Goal: Task Accomplishment & Management: Manage account settings

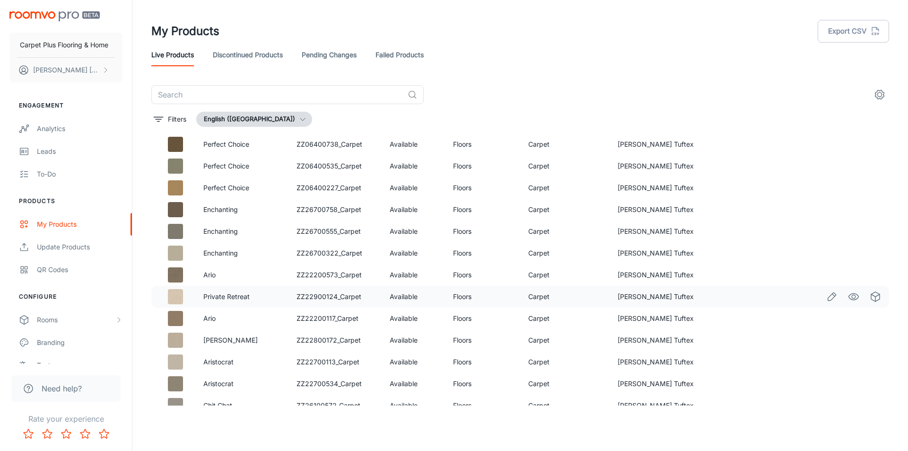
scroll to position [520, 0]
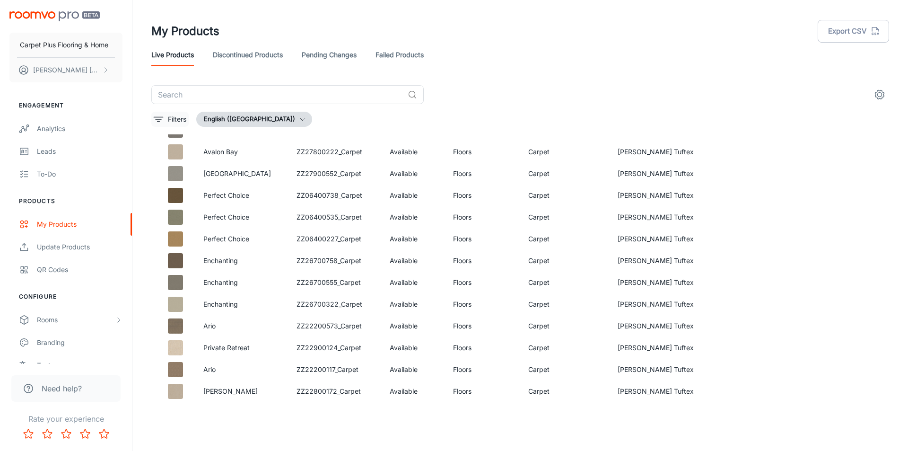
click at [177, 124] on button "Filters" at bounding box center [169, 119] width 37 height 15
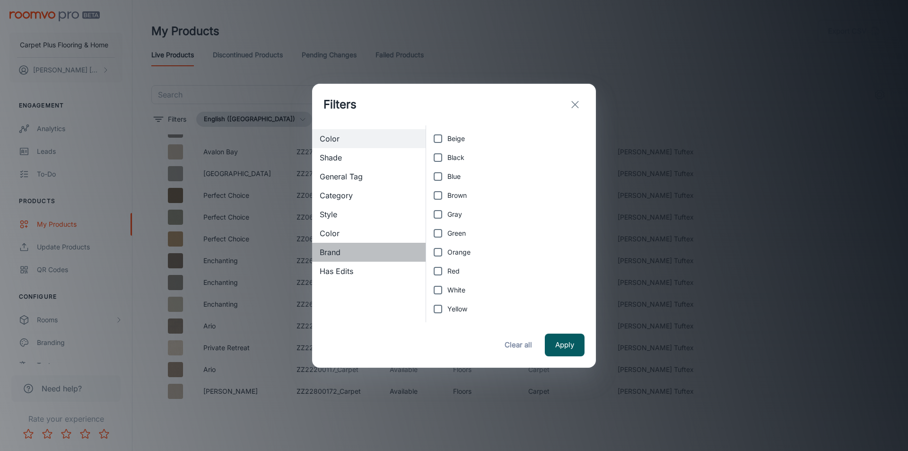
click at [335, 253] on span "Brand" at bounding box center [369, 251] width 98 height 11
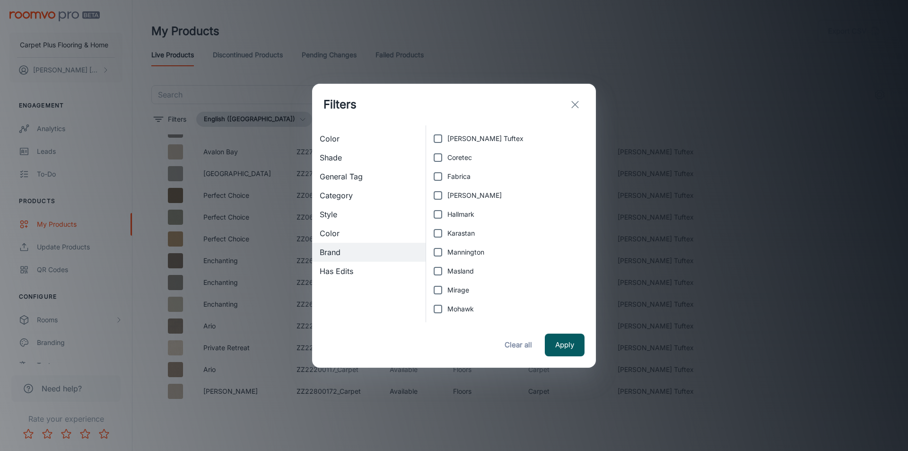
click at [439, 308] on input "Mohawk" at bounding box center [438, 308] width 19 height 19
checkbox input "true"
click at [564, 344] on button "Apply" at bounding box center [565, 345] width 40 height 23
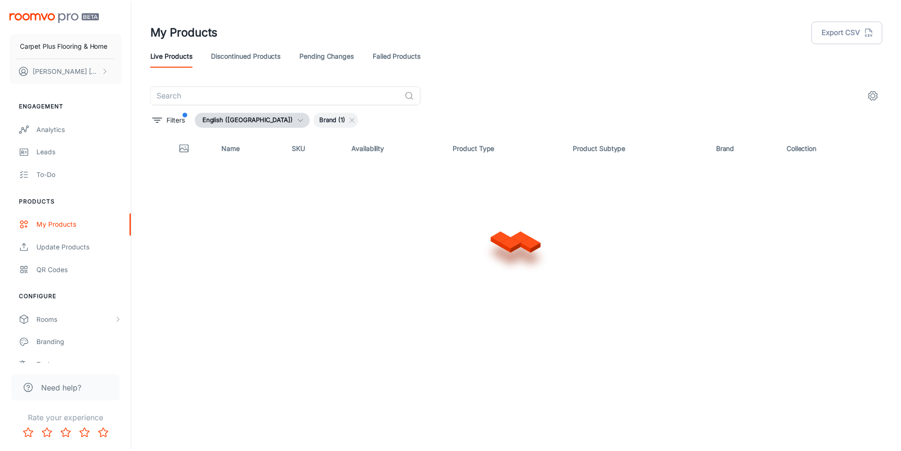
scroll to position [0, 0]
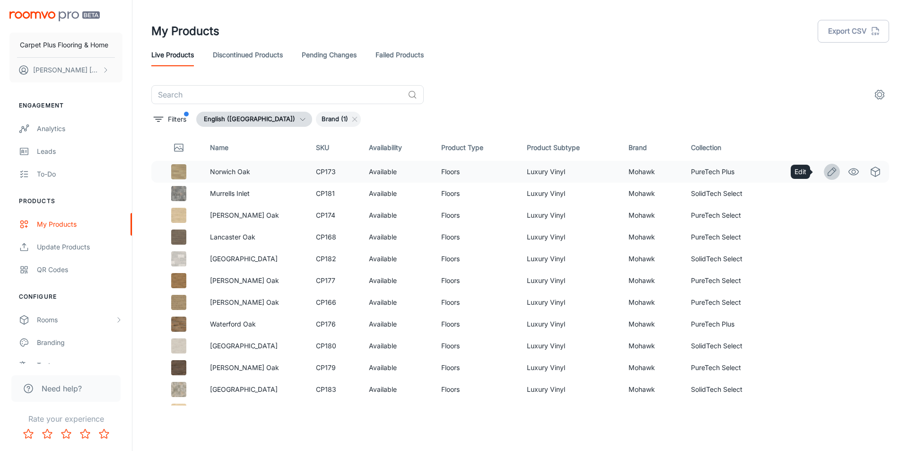
click at [827, 171] on icon "Edit" at bounding box center [832, 171] width 11 height 11
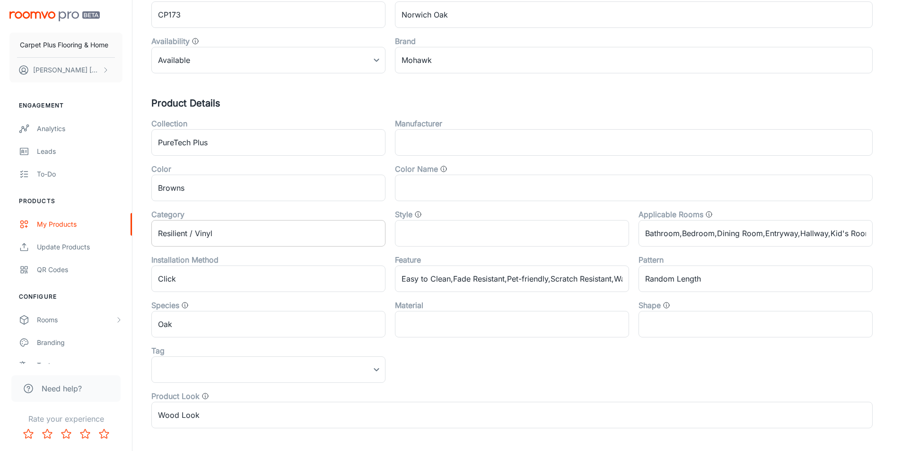
scroll to position [142, 0]
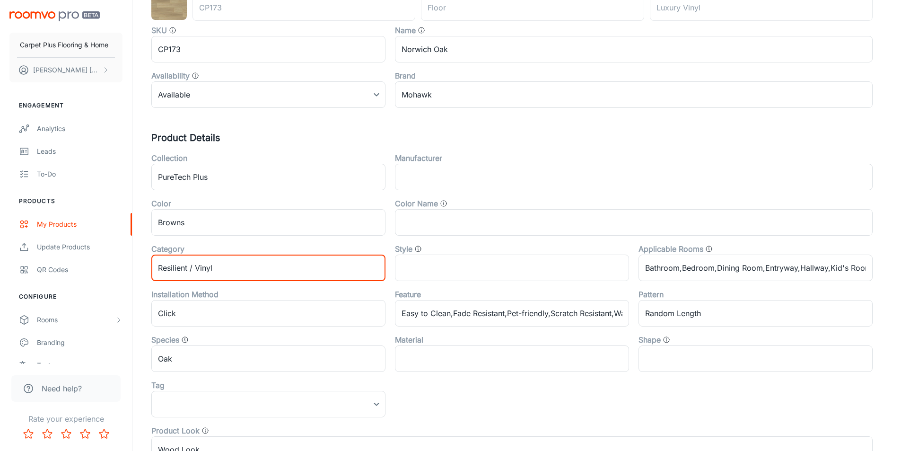
click at [227, 267] on input "Resilient / Vinyl" at bounding box center [268, 268] width 234 height 26
drag, startPoint x: 229, startPoint y: 266, endPoint x: 114, endPoint y: 272, distance: 115.1
click at [114, 272] on div "Carpet Plus Flooring & Home [PERSON_NAME] Engagement Analytics Leads To-do Prod…" at bounding box center [450, 232] width 901 height 748
type input "Luxury Vinyl"
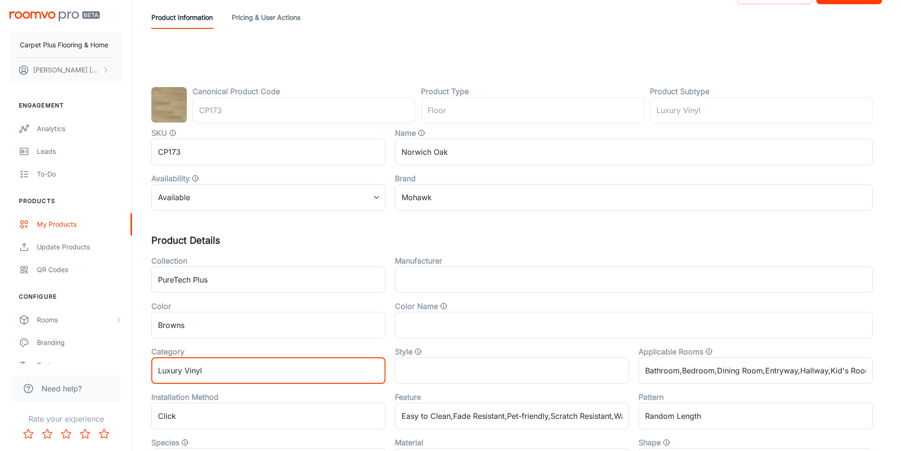
scroll to position [0, 0]
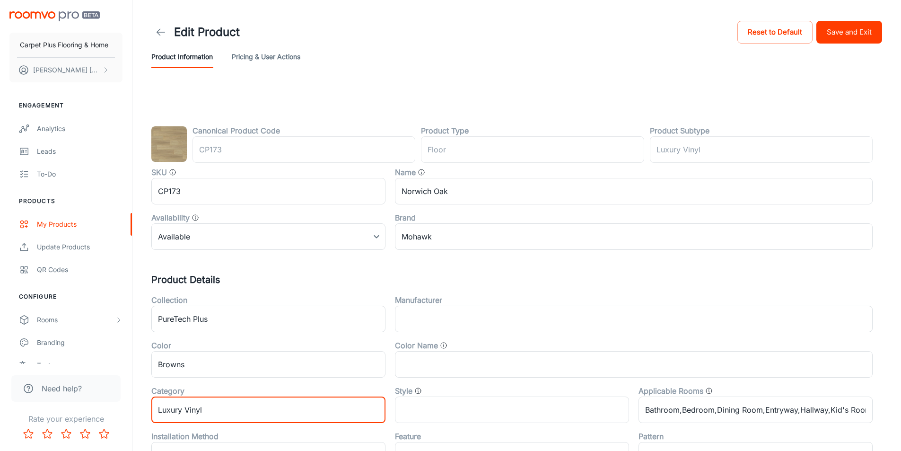
click at [842, 27] on button "Save and Exit" at bounding box center [850, 32] width 66 height 23
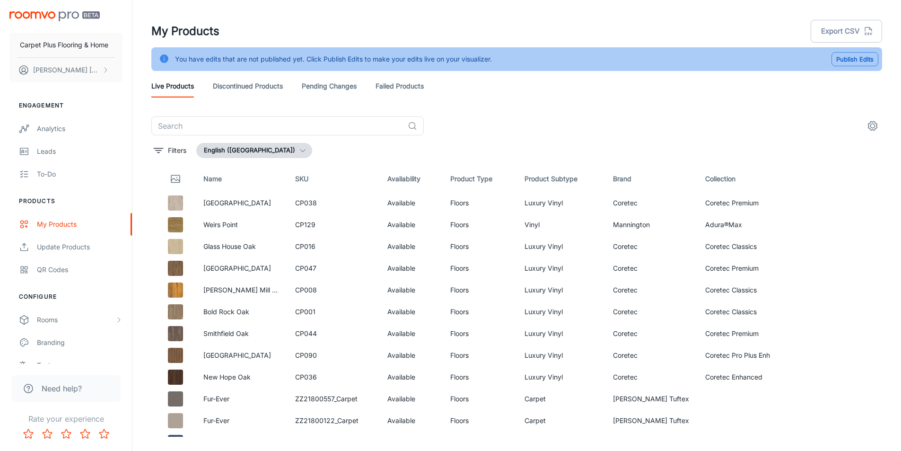
click at [857, 59] on button "Publish Edits" at bounding box center [855, 59] width 47 height 14
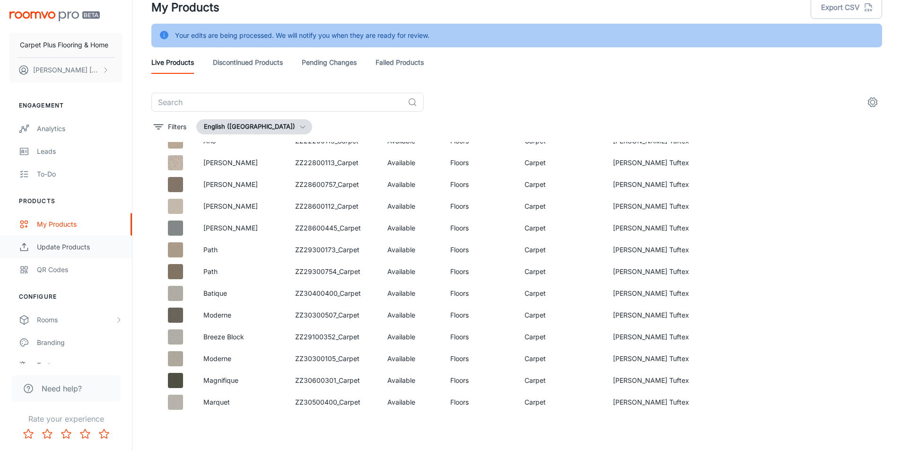
scroll to position [6023, 0]
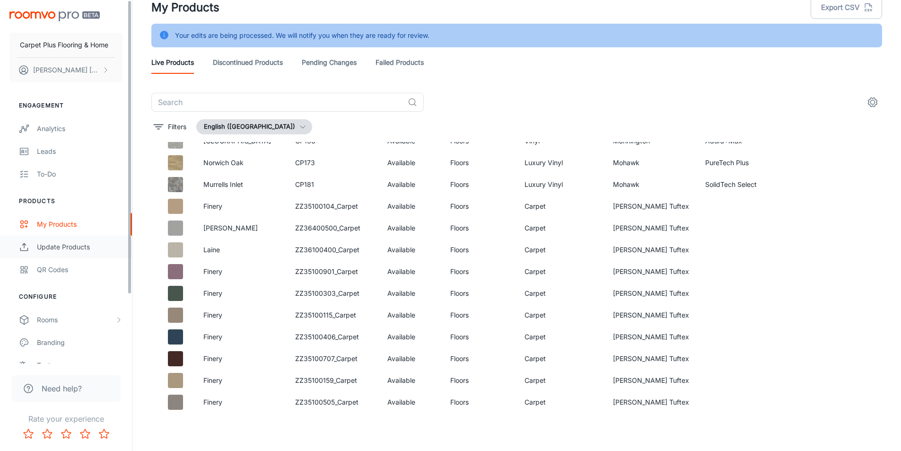
click at [49, 247] on div "Update Products" at bounding box center [80, 247] width 86 height 10
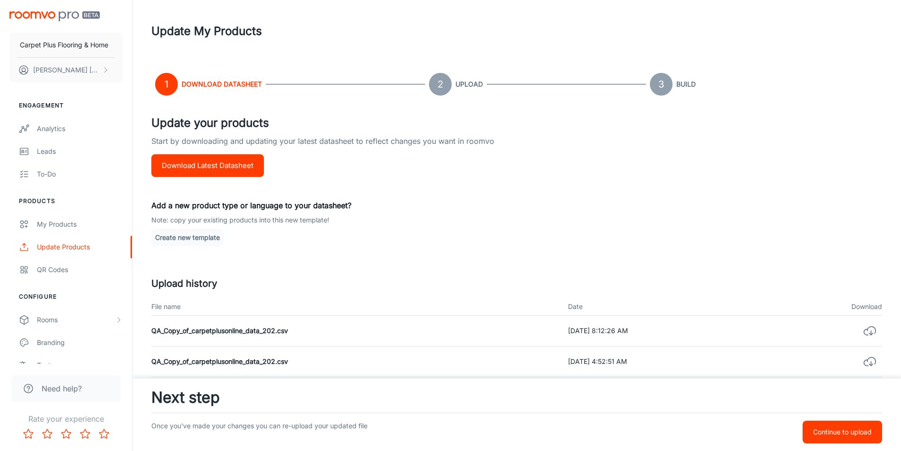
click at [213, 167] on button "Download Latest Datasheet" at bounding box center [207, 165] width 113 height 23
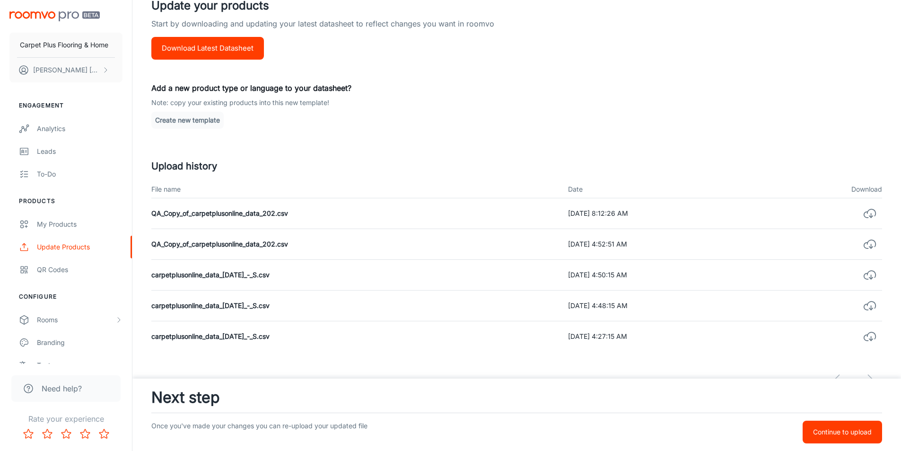
scroll to position [142, 0]
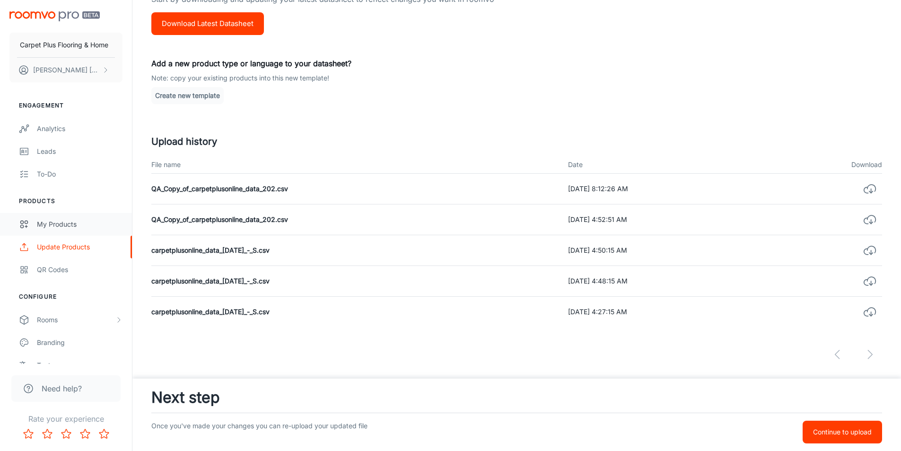
click at [44, 221] on div "My Products" at bounding box center [80, 224] width 86 height 10
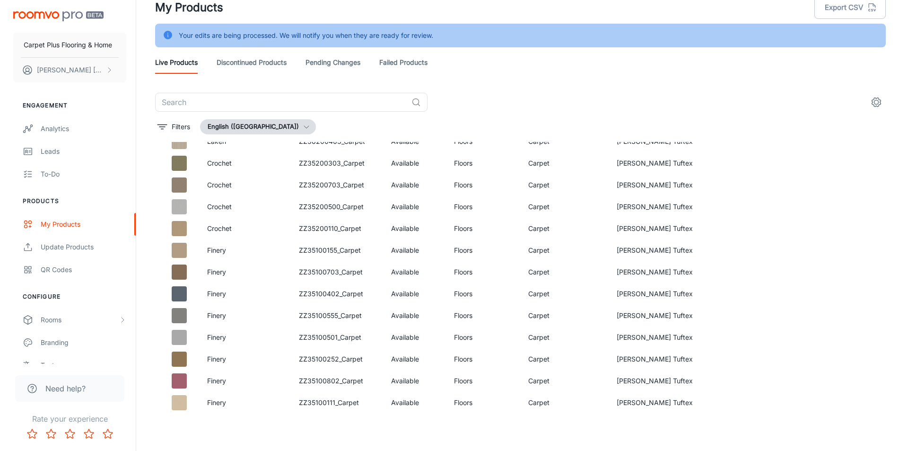
scroll to position [10045, 0]
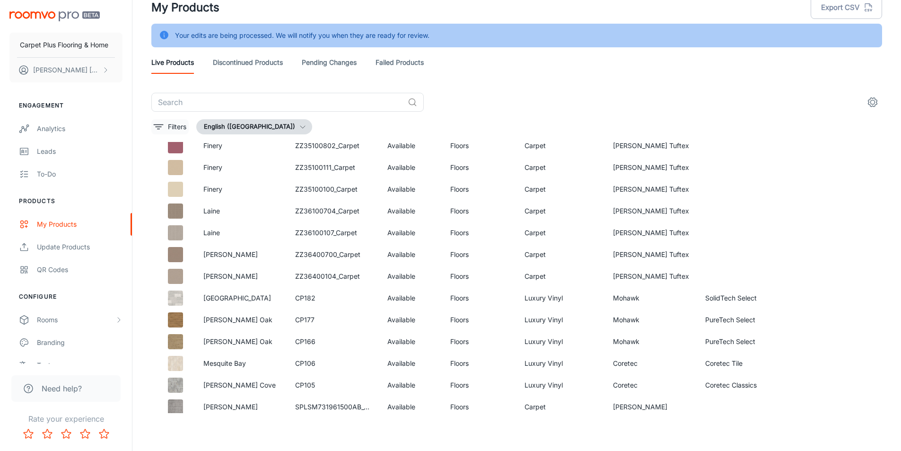
click at [160, 124] on icon "filter" at bounding box center [158, 126] width 11 height 11
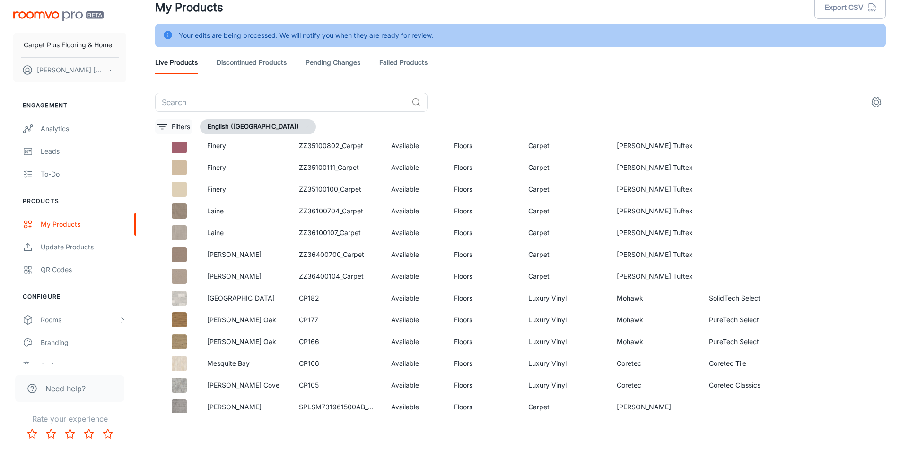
scroll to position [10202, 0]
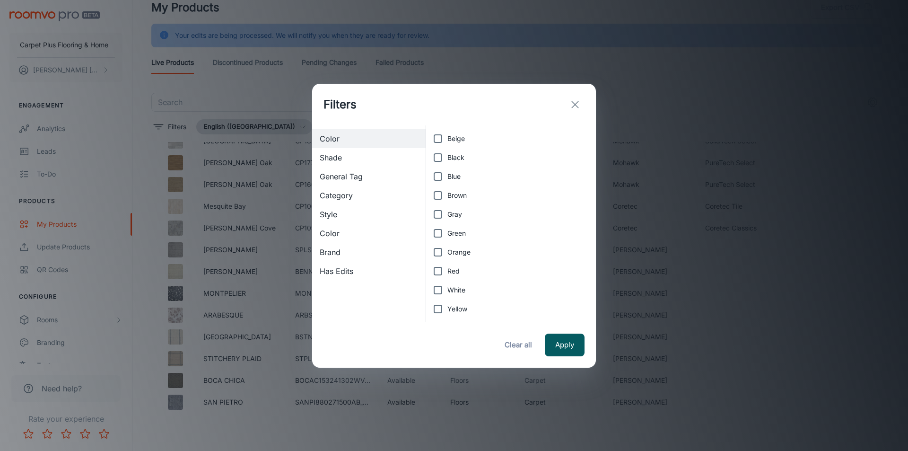
click at [172, 127] on div "Filters Color Shade General Tag Category Style Color Brand Has Edits Beige Blac…" at bounding box center [454, 225] width 908 height 451
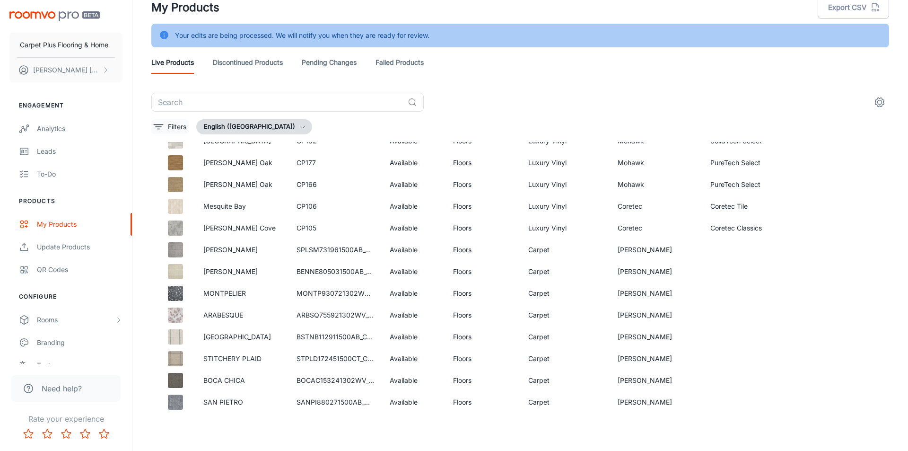
click at [169, 126] on p "Filters" at bounding box center [177, 127] width 18 height 10
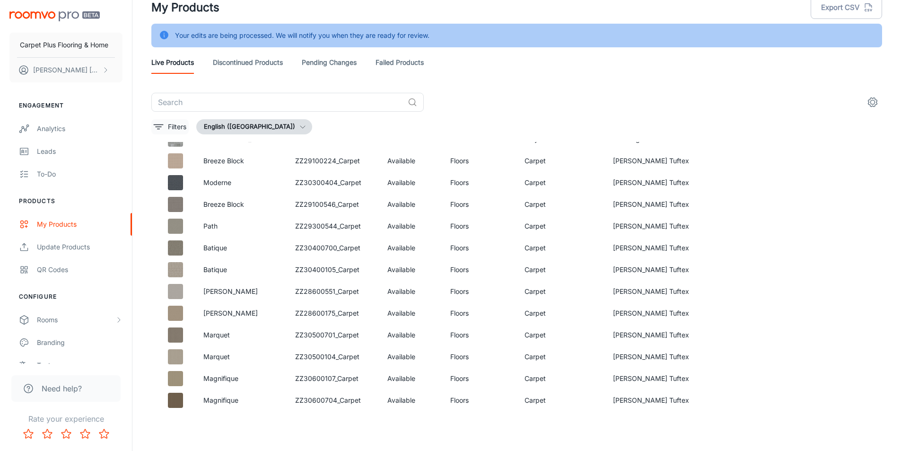
click at [164, 132] on icon "filter" at bounding box center [158, 126] width 11 height 11
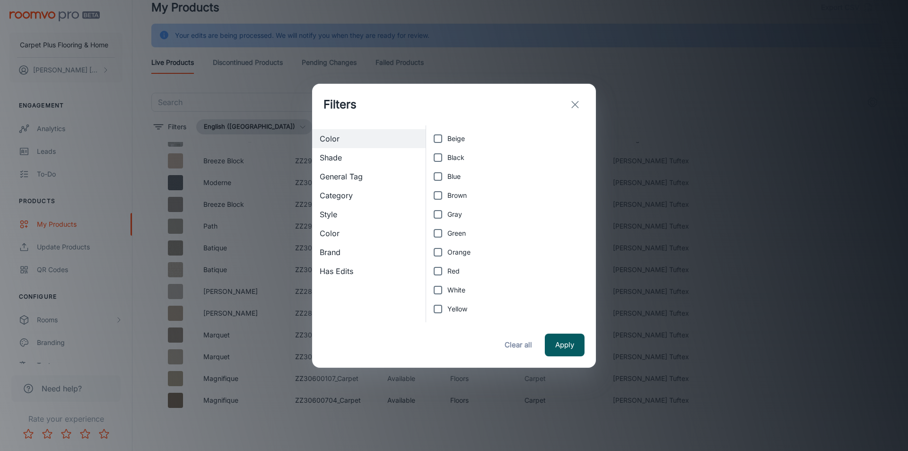
click at [337, 246] on span "Brand" at bounding box center [369, 251] width 98 height 11
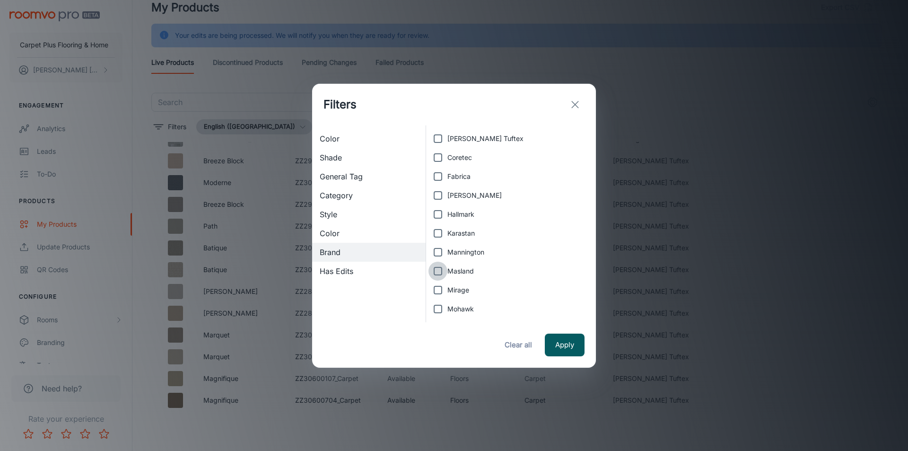
click at [440, 271] on input "Masland" at bounding box center [438, 271] width 19 height 19
checkbox input "true"
click at [561, 344] on button "Apply" at bounding box center [565, 345] width 40 height 23
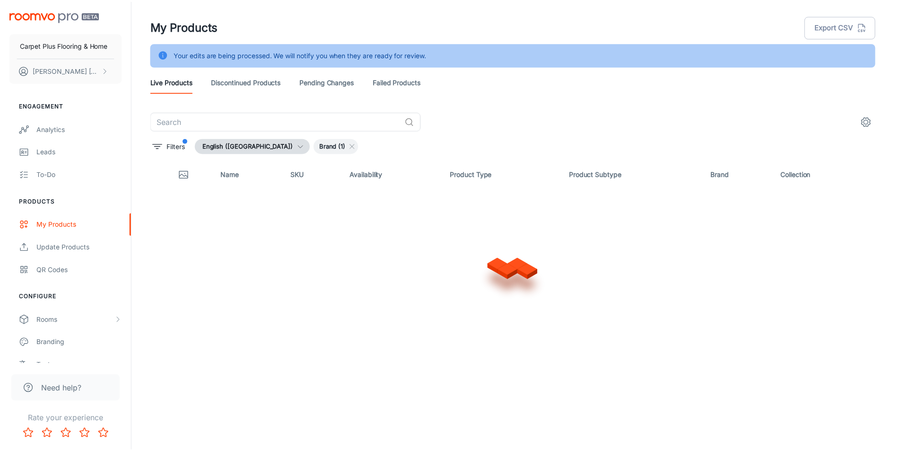
scroll to position [0, 0]
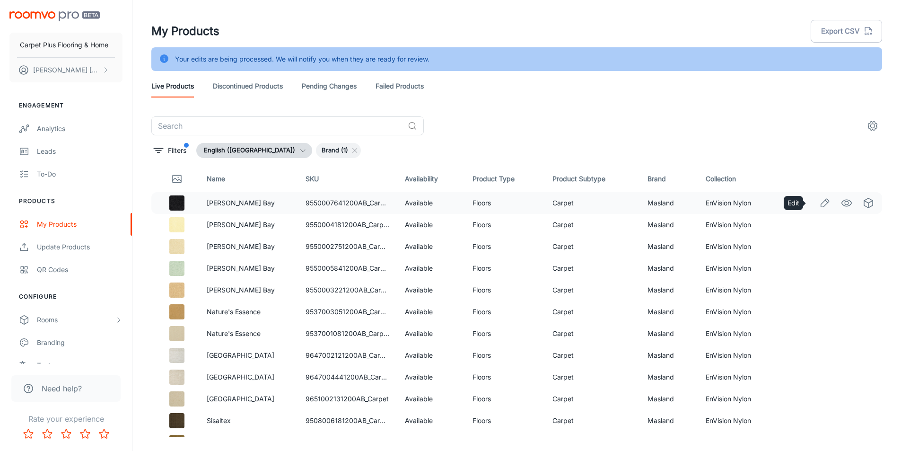
click at [819, 204] on icon "Edit" at bounding box center [824, 202] width 11 height 11
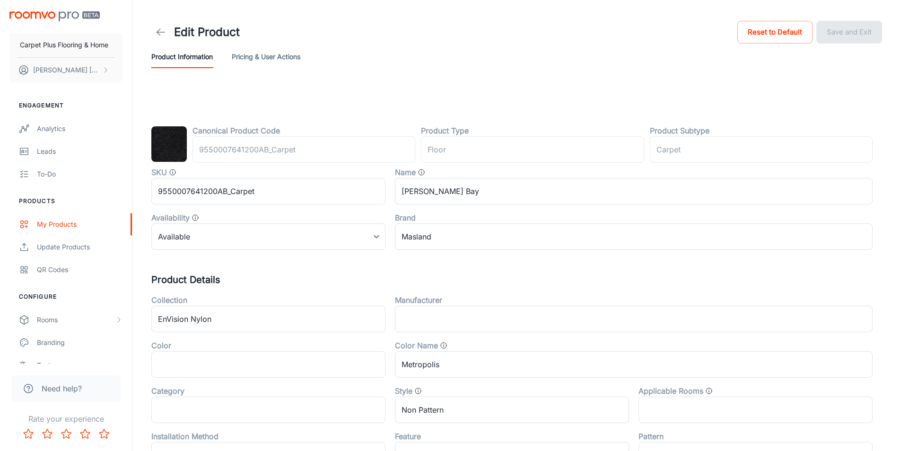
click at [153, 26] on link at bounding box center [160, 32] width 19 height 19
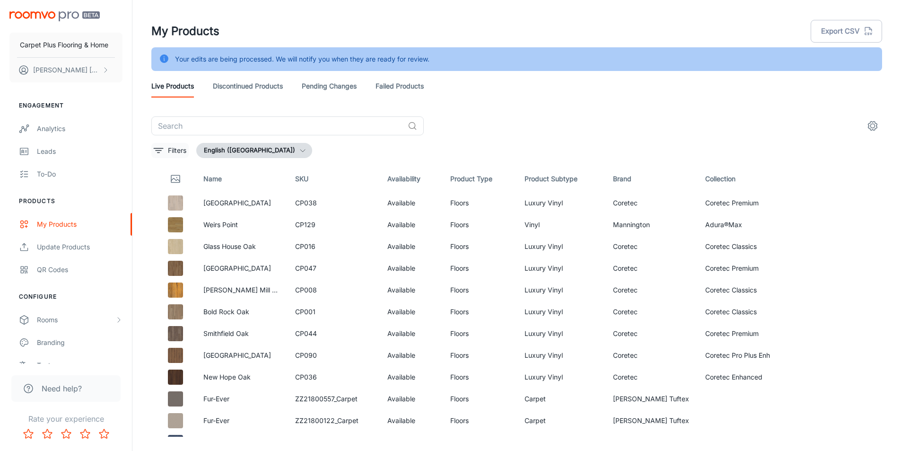
click at [170, 144] on button "Filters" at bounding box center [169, 150] width 37 height 15
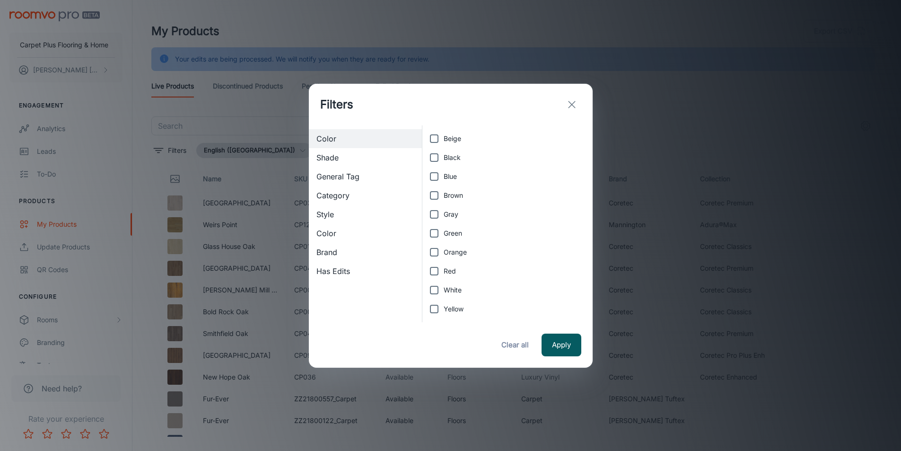
click at [172, 152] on div "Filters Color Shade General Tag Category Style Color Brand Has Edits Beige Blac…" at bounding box center [450, 225] width 901 height 451
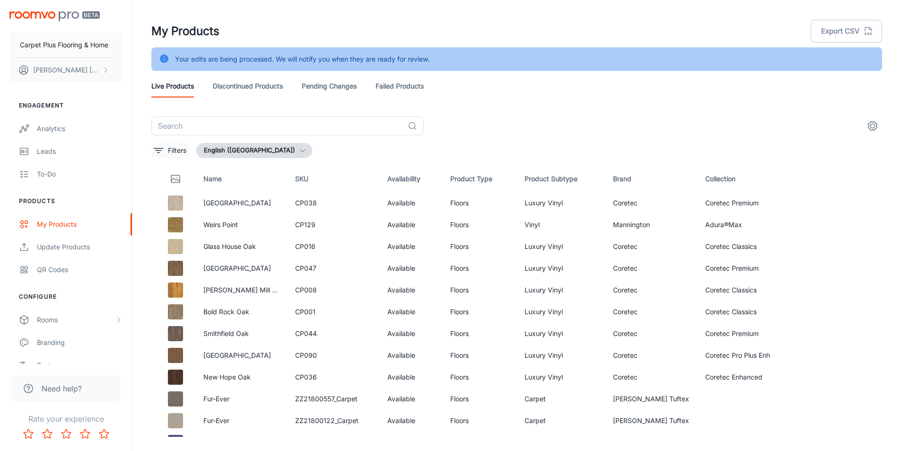
click at [159, 152] on icon "filter" at bounding box center [158, 150] width 11 height 11
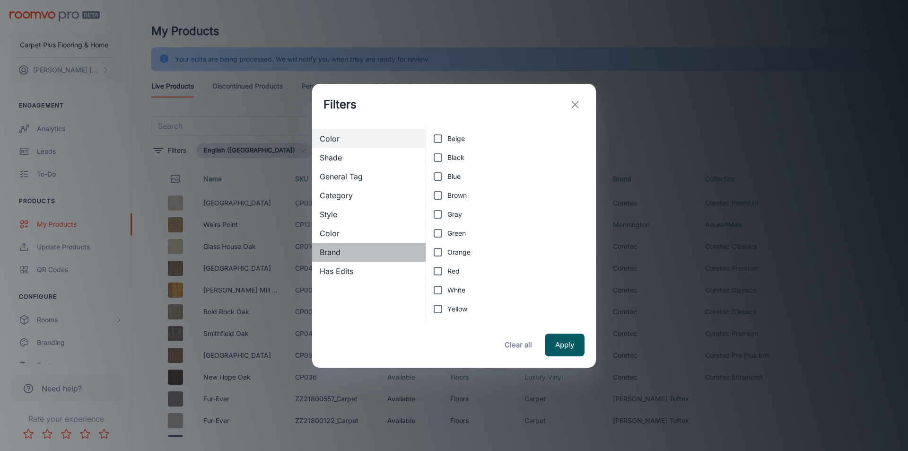
click at [321, 253] on span "Brand" at bounding box center [369, 251] width 98 height 11
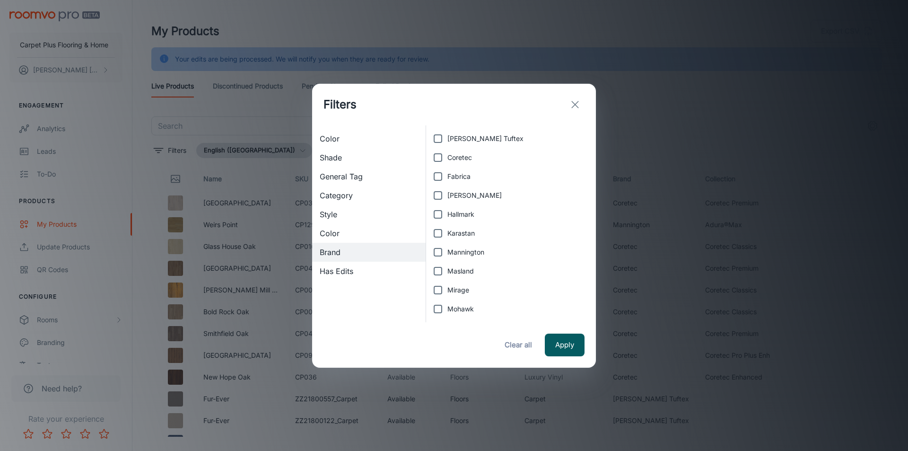
click at [439, 272] on input "Masland" at bounding box center [438, 271] width 19 height 19
checkbox input "true"
click at [554, 345] on button "Apply" at bounding box center [565, 345] width 40 height 23
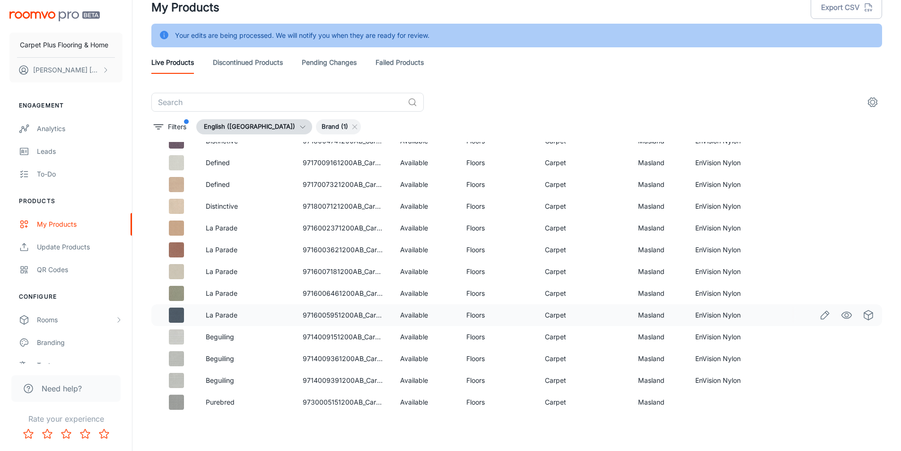
scroll to position [4630, 0]
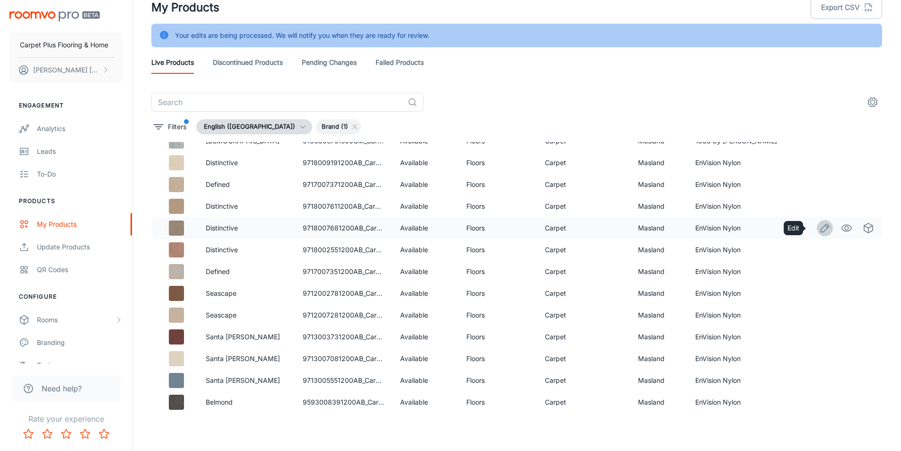
click at [819, 231] on icon "Edit" at bounding box center [824, 227] width 11 height 11
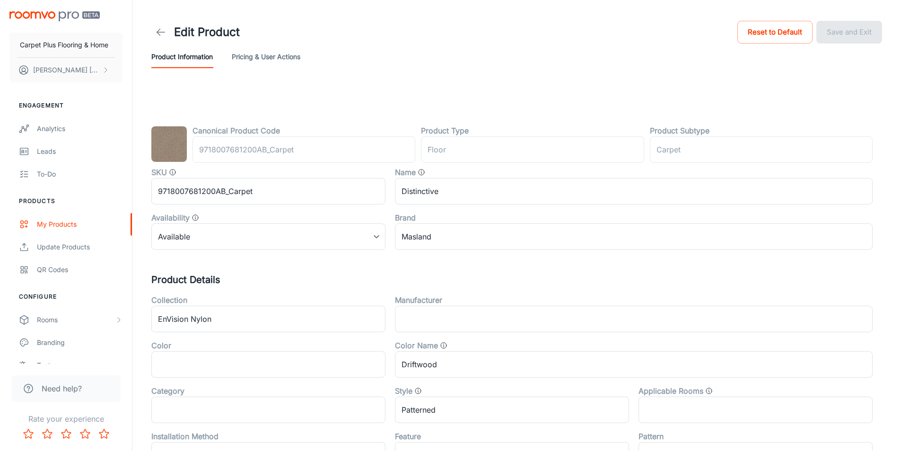
click at [167, 38] on link at bounding box center [160, 32] width 19 height 19
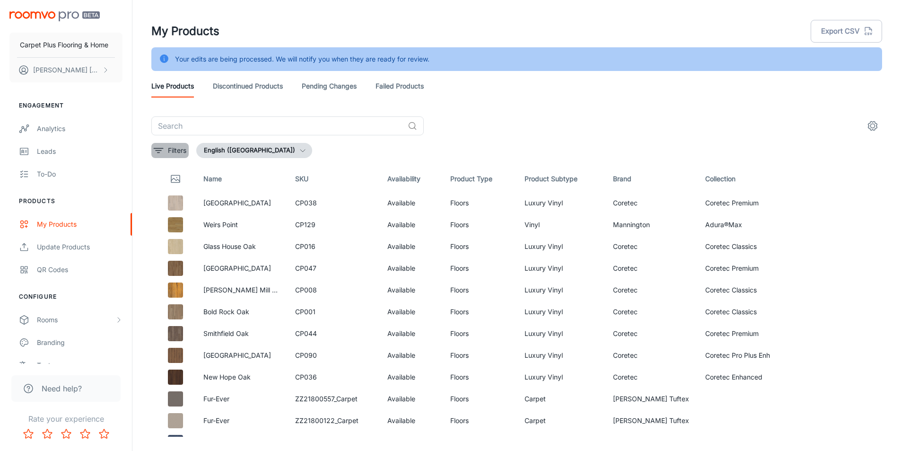
click at [168, 149] on p "Filters" at bounding box center [177, 150] width 18 height 10
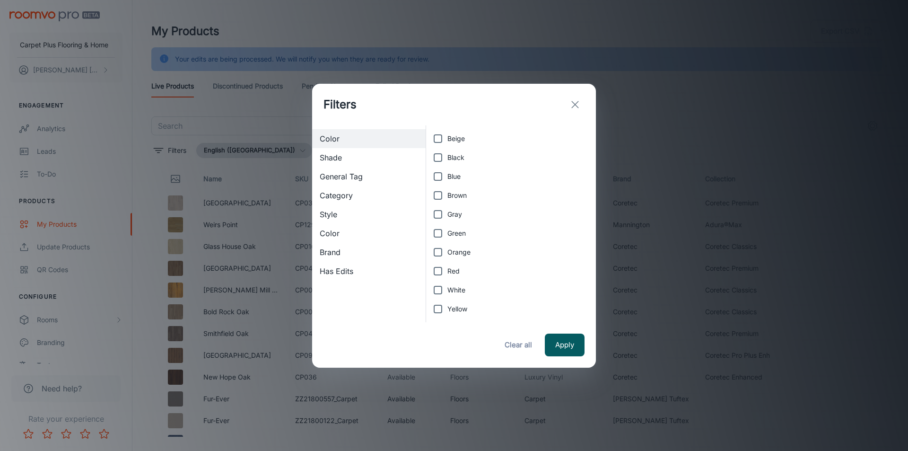
click at [330, 248] on span "Brand" at bounding box center [369, 251] width 98 height 11
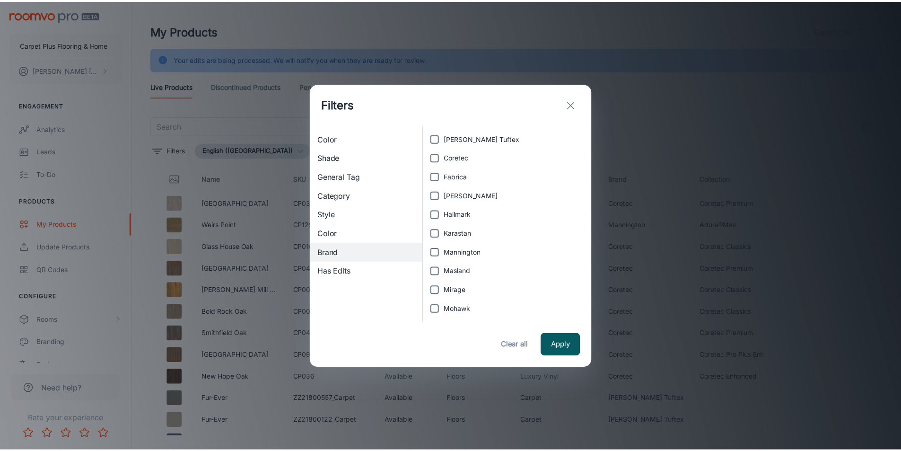
scroll to position [19, 0]
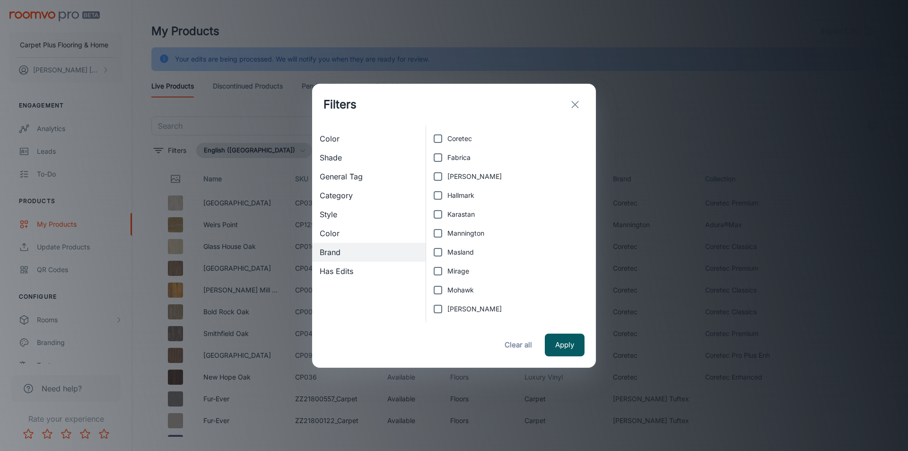
click at [438, 310] on input "[PERSON_NAME]" at bounding box center [438, 308] width 19 height 19
checkbox input "true"
click at [568, 349] on button "Apply" at bounding box center [565, 345] width 40 height 23
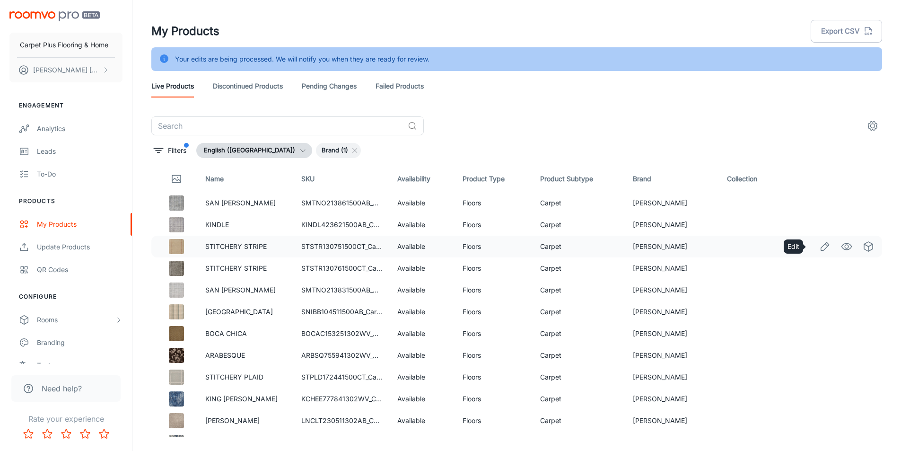
click at [819, 245] on icon "Edit" at bounding box center [824, 246] width 11 height 11
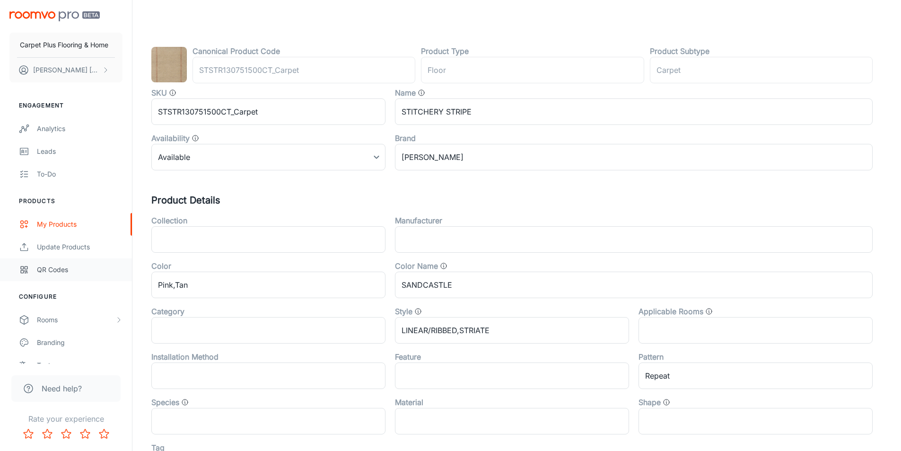
scroll to position [95, 0]
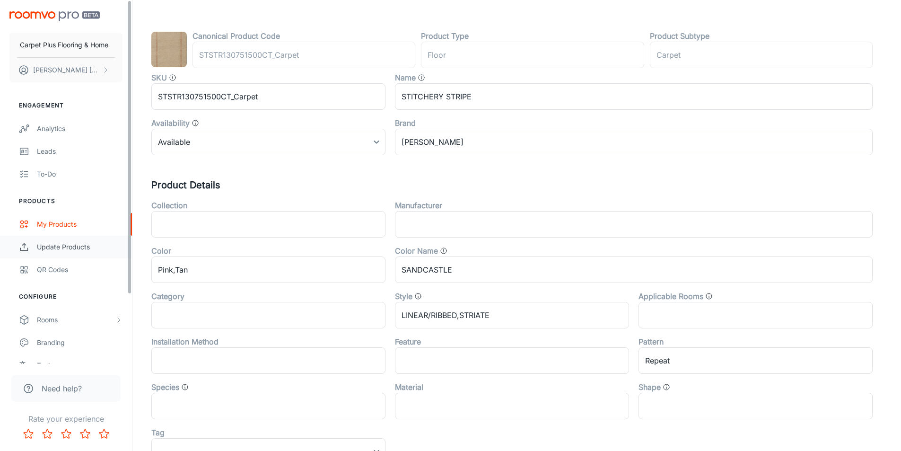
click at [69, 251] on div "Update Products" at bounding box center [80, 247] width 86 height 10
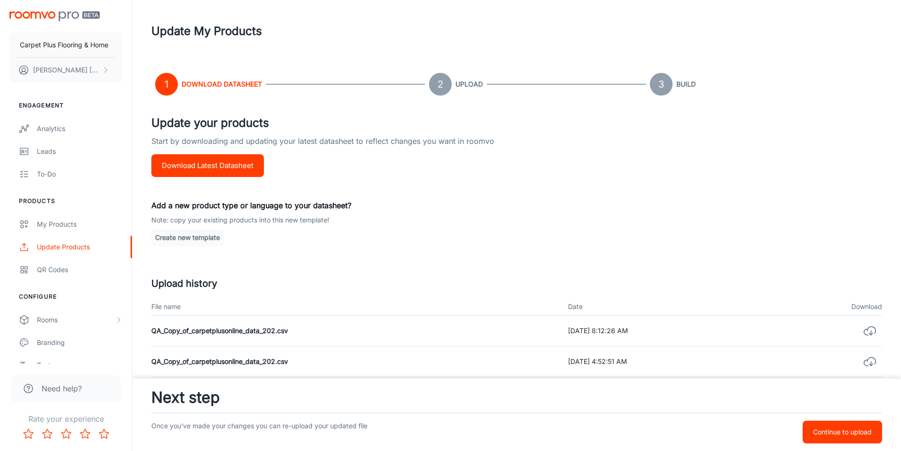
click at [216, 170] on button "Download Latest Datasheet" at bounding box center [207, 165] width 113 height 23
